Goal: Navigation & Orientation: Find specific page/section

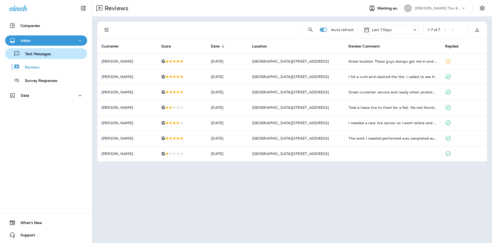
click at [61, 57] on div "Text Messages" at bounding box center [46, 54] width 78 height 8
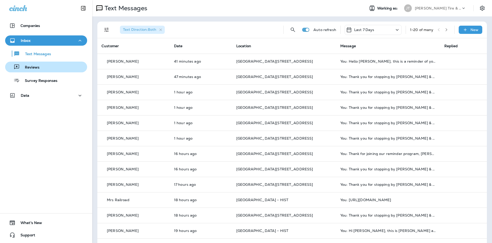
click at [62, 66] on div "Reviews" at bounding box center [46, 67] width 78 height 8
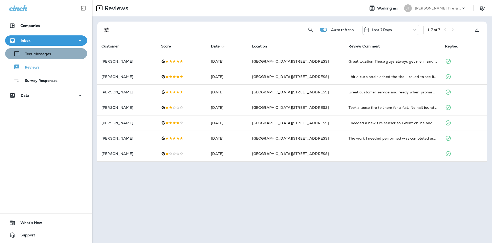
click at [34, 50] on div "Text Messages" at bounding box center [29, 54] width 44 height 8
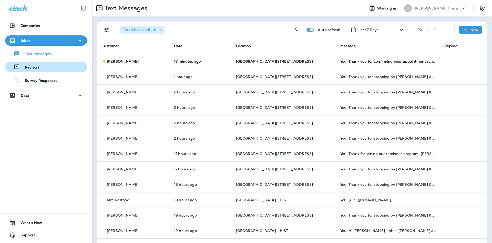
click at [76, 65] on div "Reviews" at bounding box center [46, 67] width 78 height 8
